Goal: Navigation & Orientation: Find specific page/section

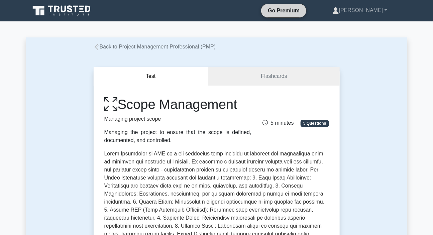
click at [299, 9] on link "Go Premium" at bounding box center [284, 10] width 40 height 8
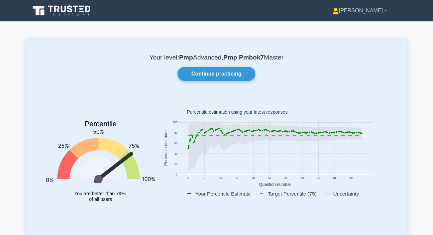
click at [367, 8] on link "[PERSON_NAME]" at bounding box center [360, 10] width 87 height 13
click at [344, 27] on link "Profile" at bounding box center [343, 26] width 53 height 11
